Goal: Transaction & Acquisition: Purchase product/service

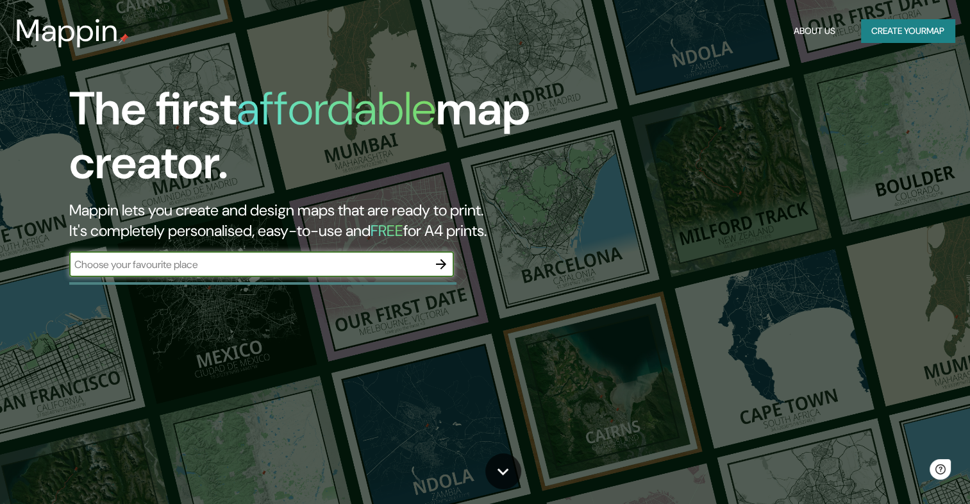
click at [919, 29] on button "Create your map" at bounding box center [908, 31] width 94 height 24
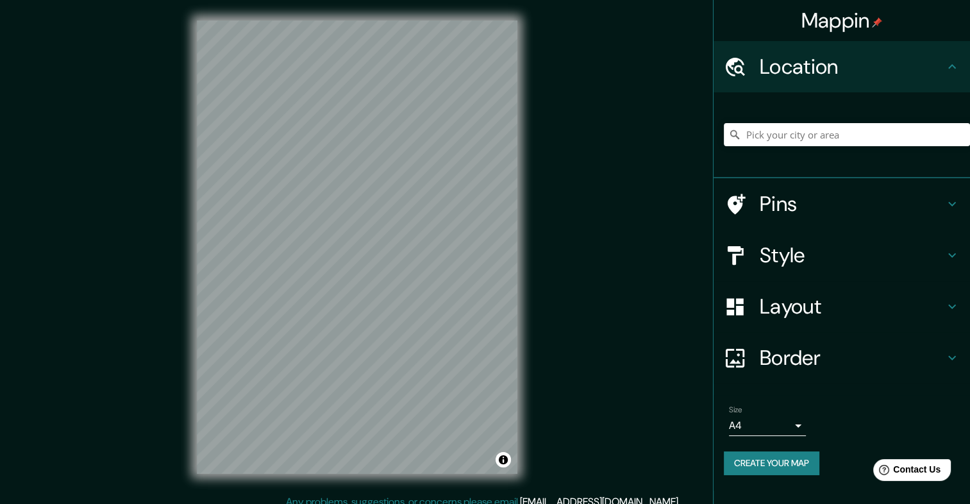
click at [817, 259] on h4 "Style" at bounding box center [852, 255] width 185 height 26
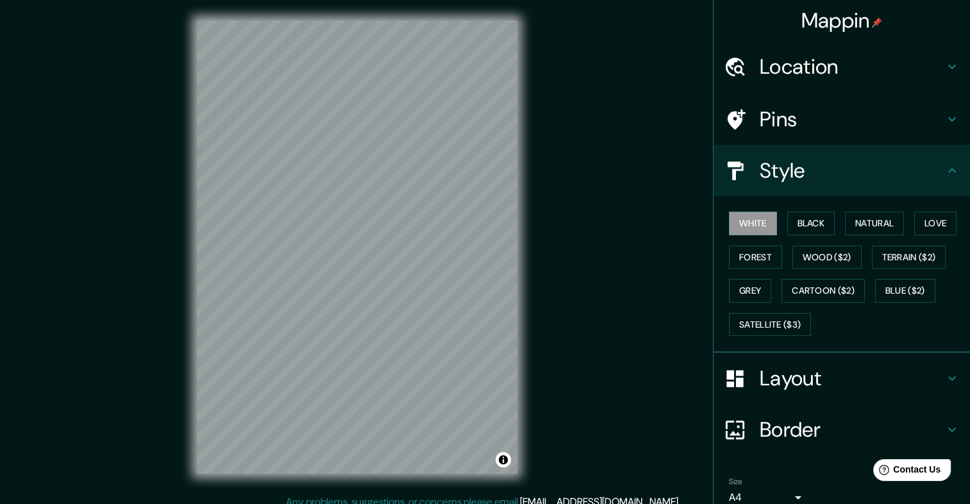
click at [815, 371] on h4 "Layout" at bounding box center [852, 378] width 185 height 26
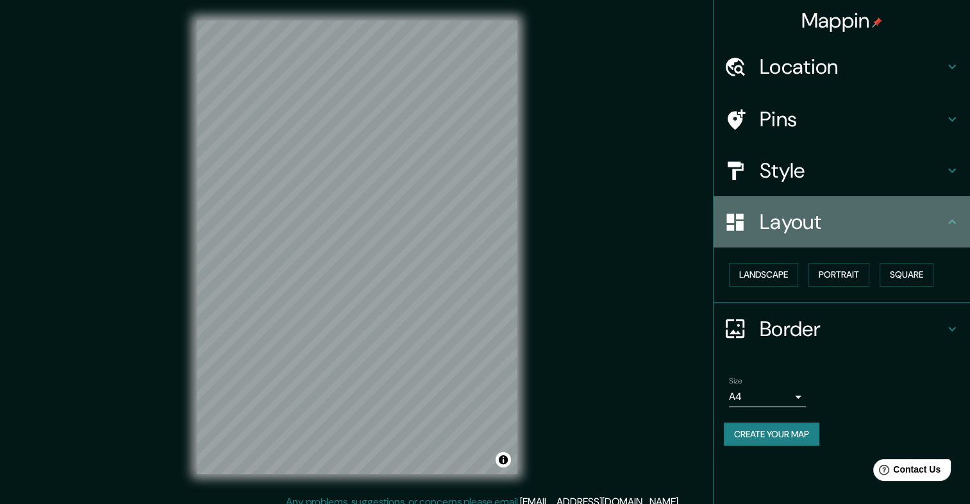
click at [829, 217] on h4 "Layout" at bounding box center [852, 222] width 185 height 26
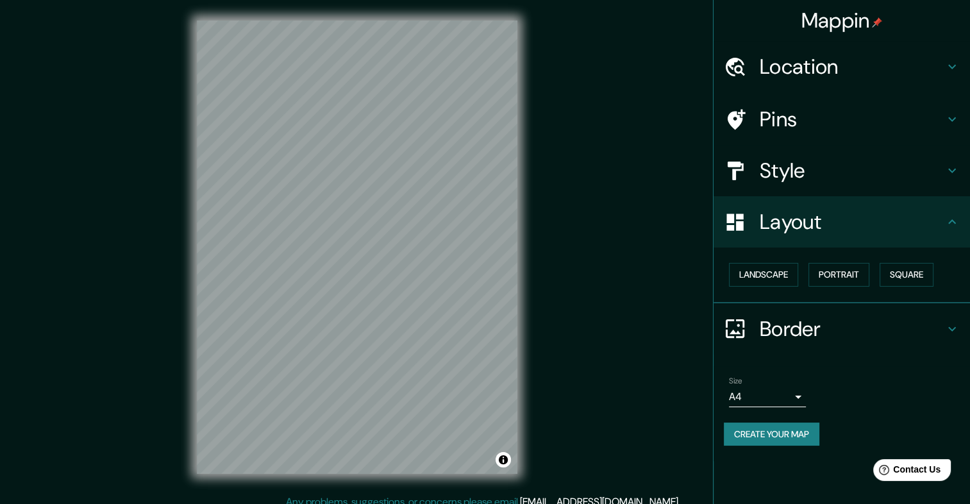
click at [953, 223] on icon at bounding box center [951, 221] width 15 height 15
click at [827, 103] on div "Pins" at bounding box center [842, 119] width 256 height 51
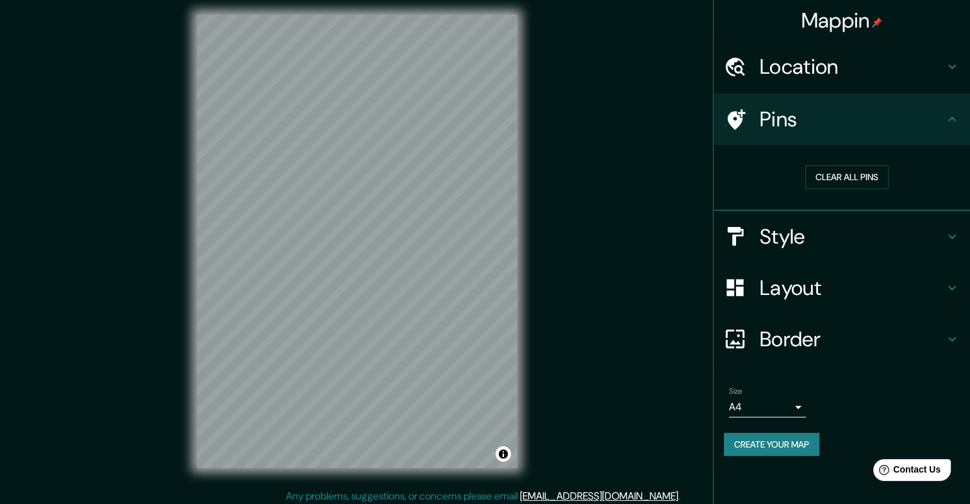
scroll to position [11, 0]
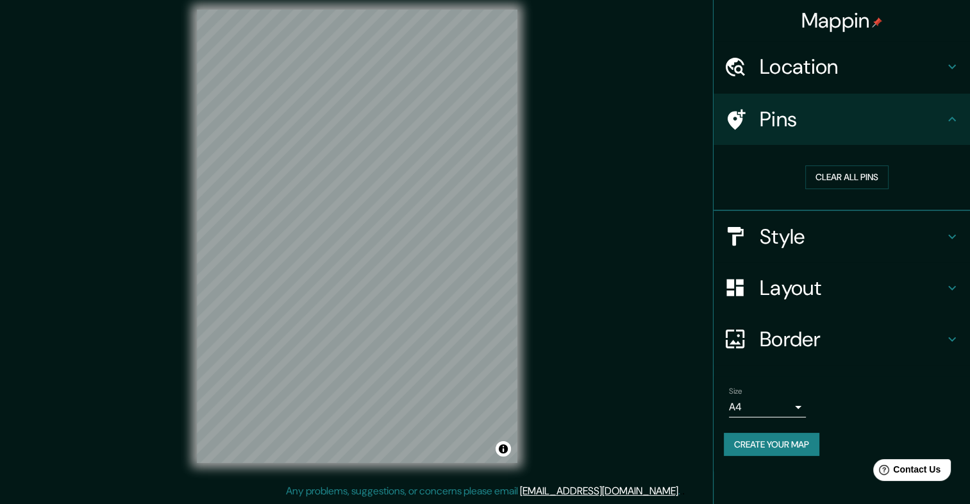
click at [946, 114] on icon at bounding box center [951, 119] width 15 height 15
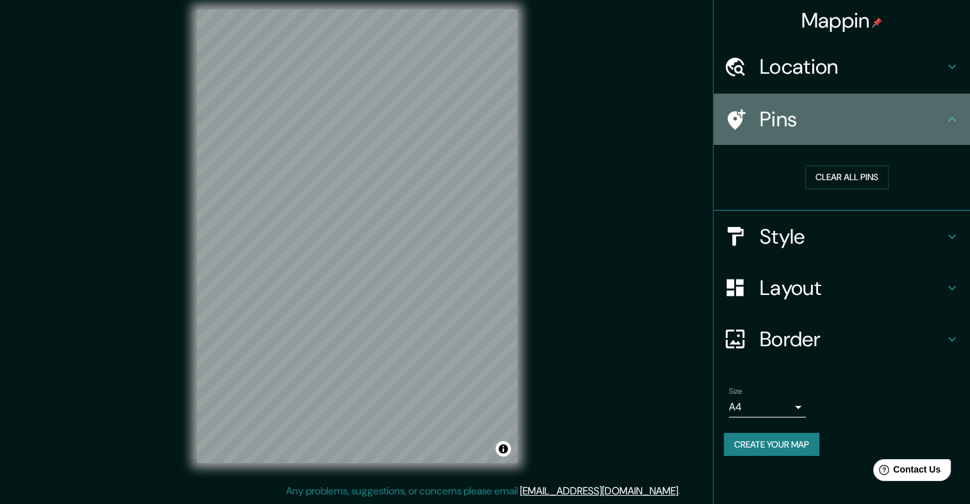
click at [953, 117] on icon at bounding box center [951, 119] width 15 height 15
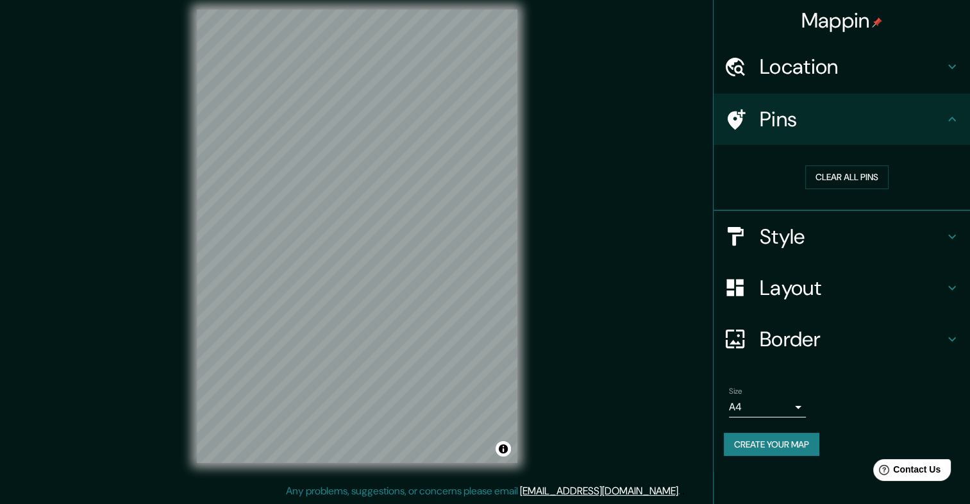
click at [736, 127] on icon at bounding box center [737, 119] width 18 height 21
click at [896, 127] on h4 "Pins" at bounding box center [852, 119] width 185 height 26
click at [896, 335] on h4 "Border" at bounding box center [852, 339] width 185 height 26
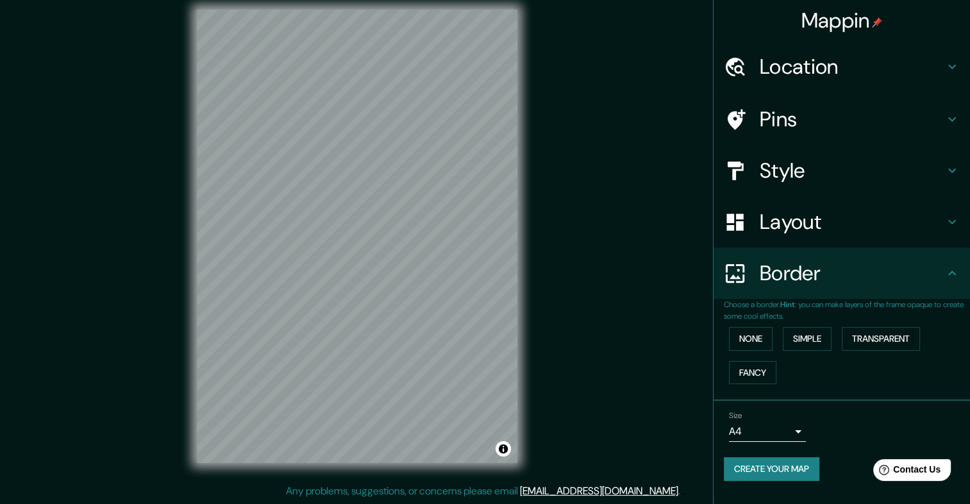
click at [932, 272] on h4 "Border" at bounding box center [852, 273] width 185 height 26
click at [955, 269] on icon at bounding box center [951, 272] width 15 height 15
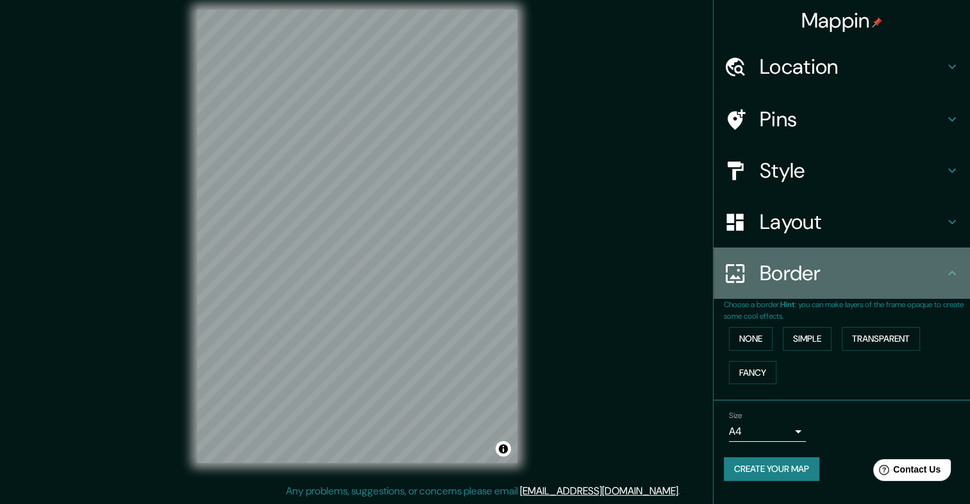
click at [951, 271] on icon at bounding box center [952, 273] width 8 height 4
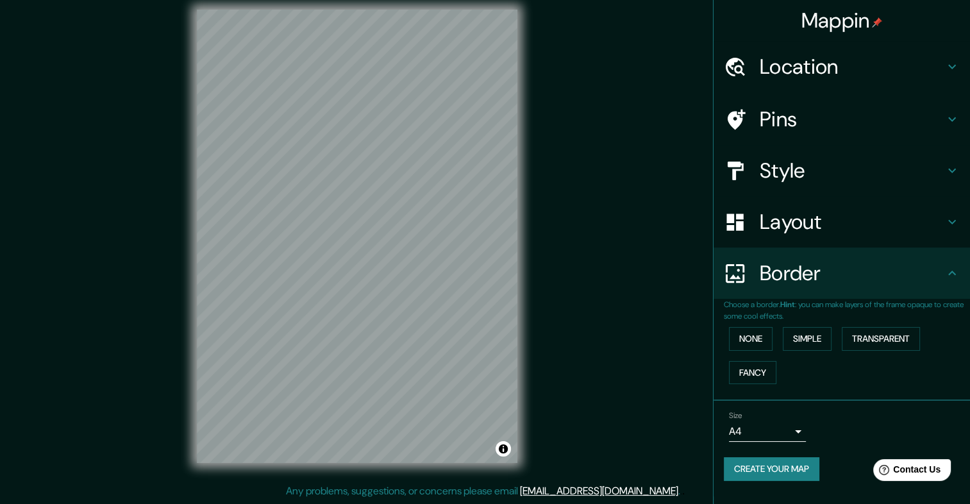
click at [951, 271] on icon at bounding box center [952, 273] width 8 height 4
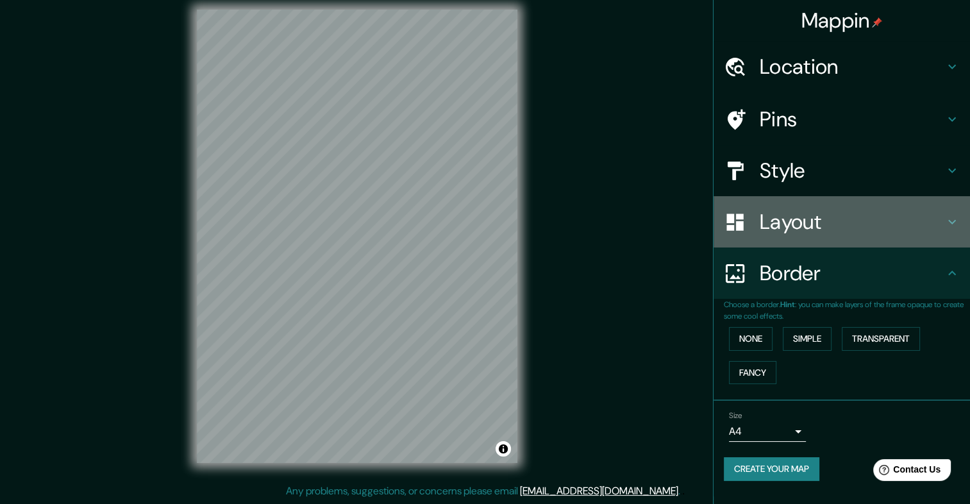
click at [945, 228] on icon at bounding box center [951, 221] width 15 height 15
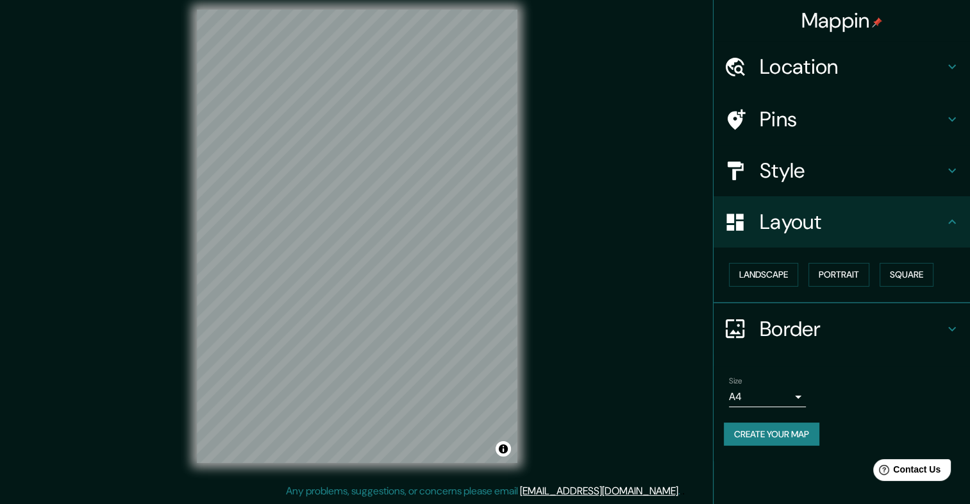
click at [954, 180] on div "Style" at bounding box center [842, 170] width 256 height 51
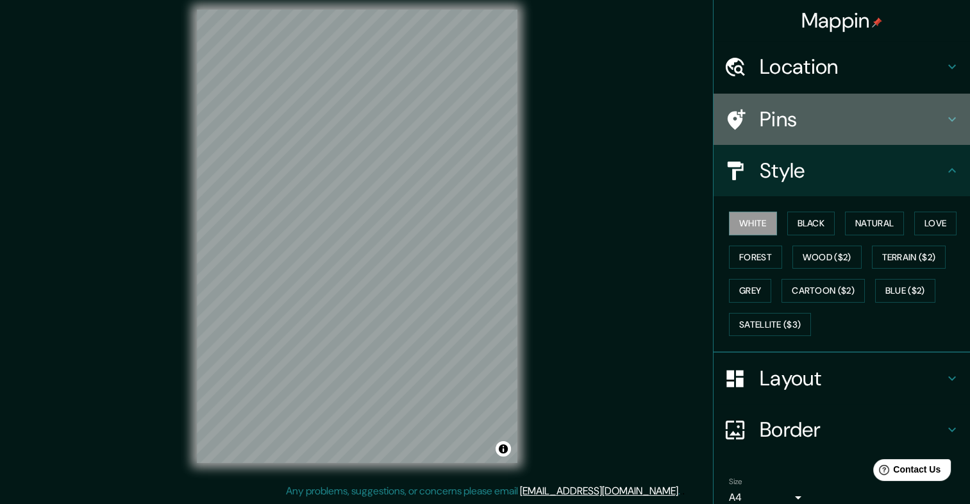
click at [947, 108] on div "Pins" at bounding box center [842, 119] width 256 height 51
